Goal: Transaction & Acquisition: Book appointment/travel/reservation

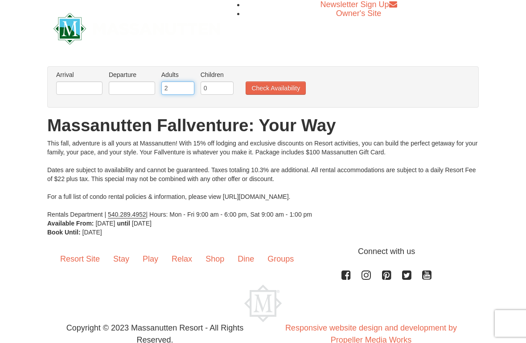
click at [185, 86] on input "2" at bounding box center [177, 88] width 33 height 13
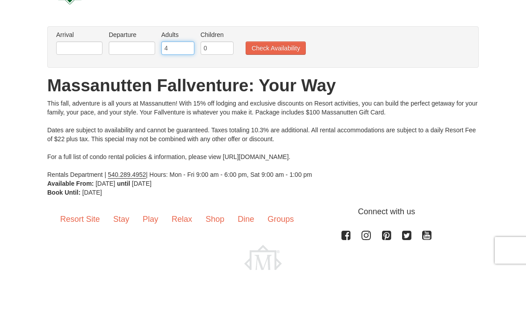
type input "4"
click at [215, 82] on input "0" at bounding box center [216, 88] width 33 height 13
type input "1"
click at [75, 82] on input "text" at bounding box center [79, 88] width 46 height 13
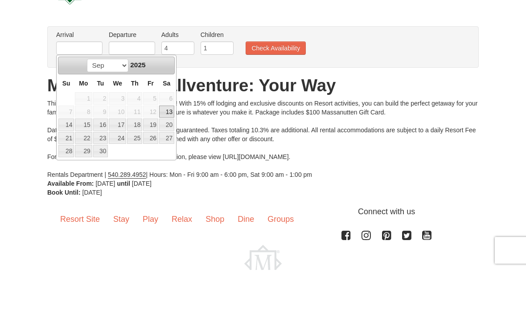
scroll to position [40, 0]
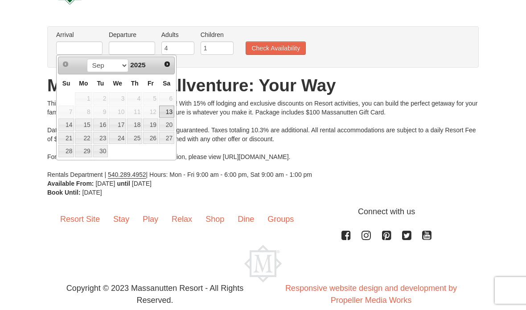
click at [168, 65] on span "Next" at bounding box center [166, 64] width 7 height 7
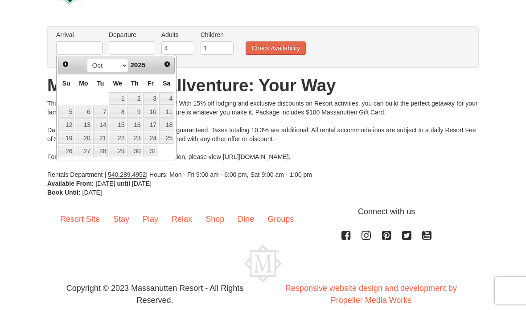
click at [165, 65] on span "Next" at bounding box center [166, 64] width 7 height 7
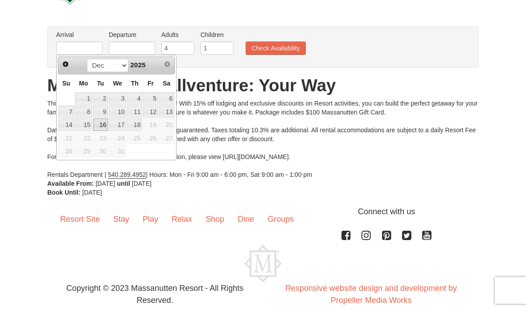
click at [99, 123] on link "16" at bounding box center [100, 124] width 15 height 12
type input "[DATE]"
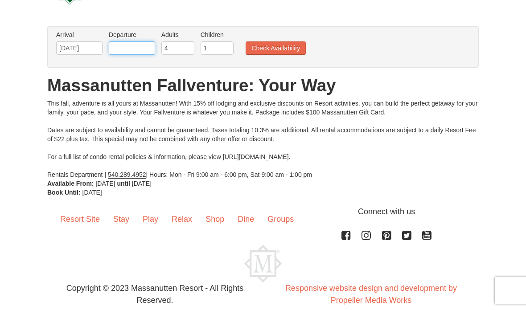
click at [143, 48] on input "text" at bounding box center [132, 47] width 46 height 13
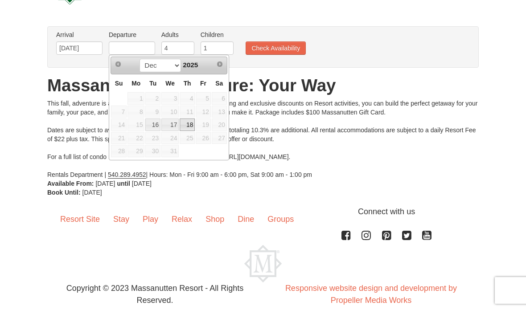
click at [187, 125] on link "18" at bounding box center [186, 124] width 15 height 12
type input "[DATE]"
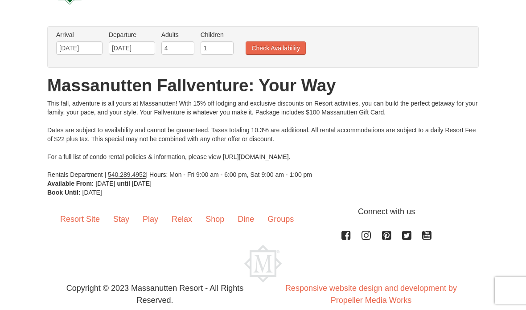
click at [283, 43] on button "Check Availability" at bounding box center [275, 47] width 60 height 13
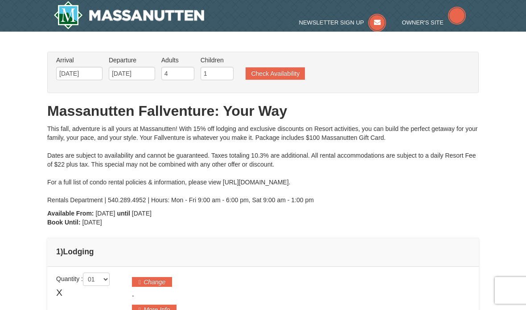
type input "[DATE]"
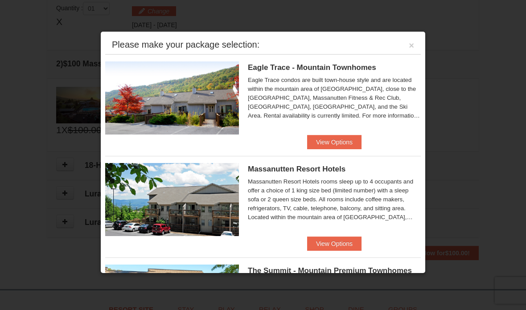
click at [347, 143] on button "View Options" at bounding box center [334, 142] width 54 height 14
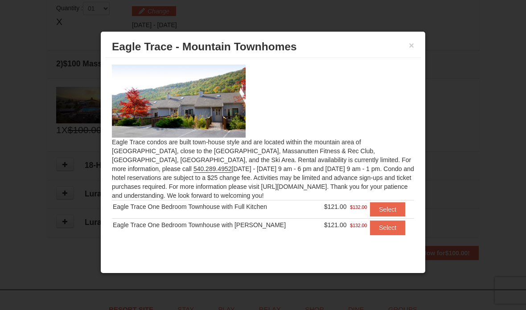
click at [413, 42] on button "×" at bounding box center [410, 45] width 5 height 9
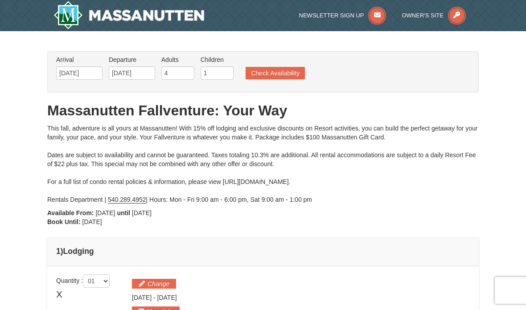
click at [291, 73] on button "Check Availability" at bounding box center [274, 73] width 59 height 12
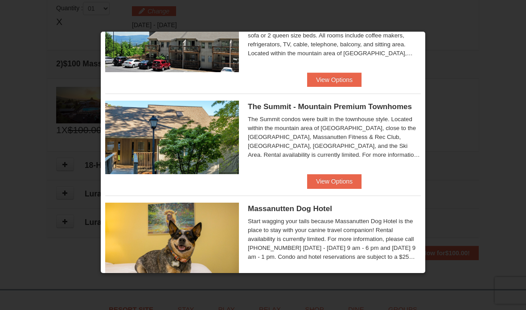
scroll to position [168, 0]
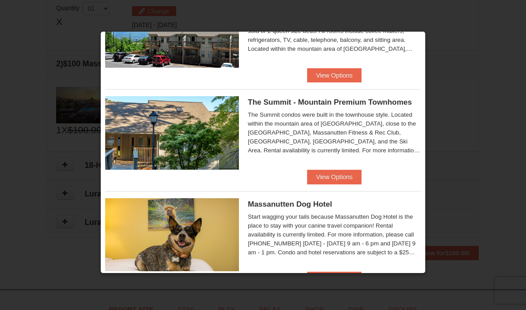
click at [345, 180] on button "View Options" at bounding box center [334, 177] width 54 height 14
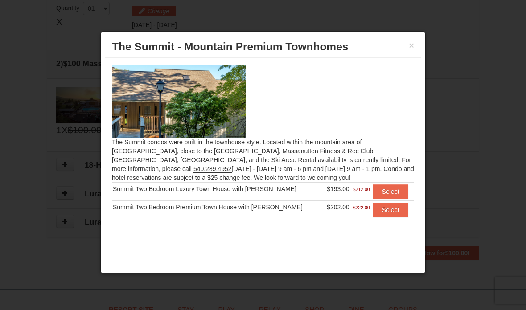
scroll to position [287, 0]
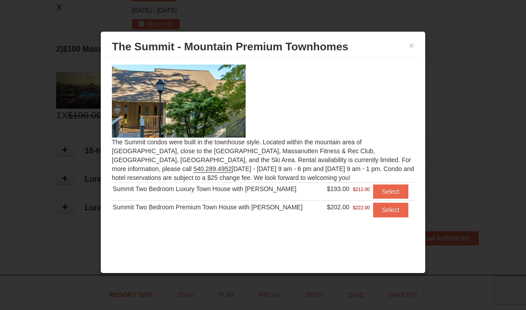
click at [412, 46] on button "×" at bounding box center [410, 45] width 5 height 9
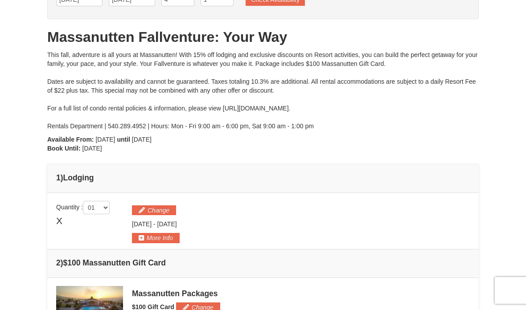
scroll to position [0, 0]
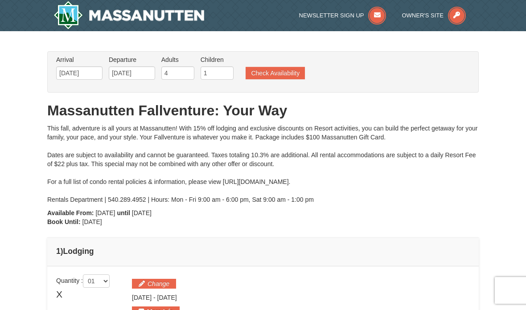
click at [284, 74] on button "Check Availability" at bounding box center [274, 73] width 59 height 12
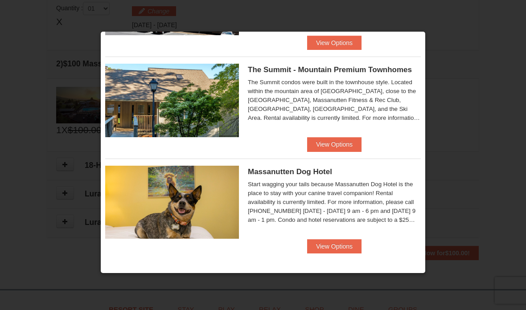
scroll to position [201, 0]
click at [346, 247] on button "View Options" at bounding box center [334, 246] width 54 height 14
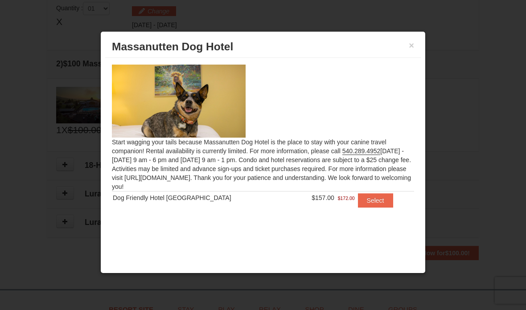
click at [413, 41] on button "×" at bounding box center [410, 45] width 5 height 9
